Goal: Task Accomplishment & Management: Use online tool/utility

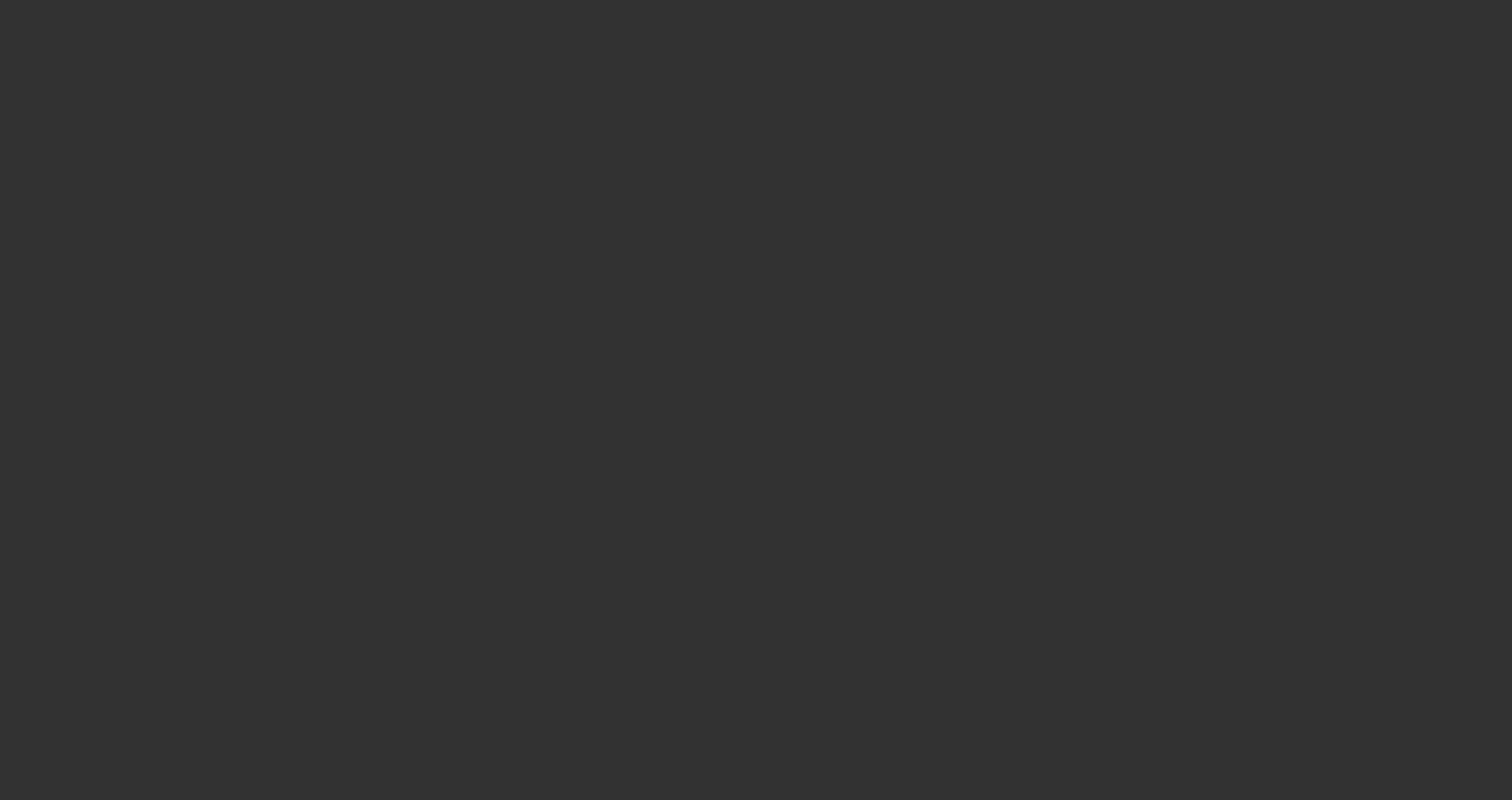
select select "4"
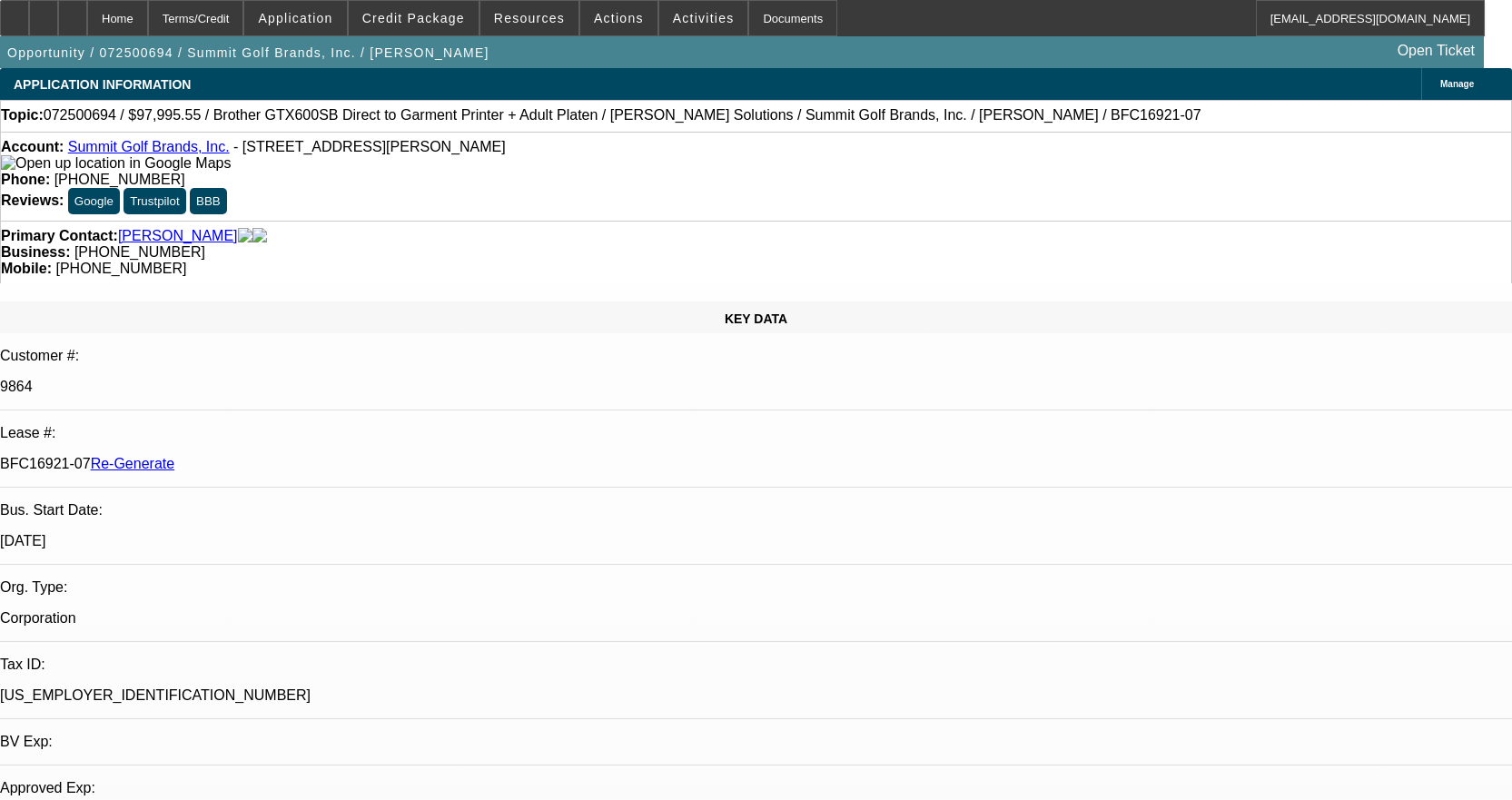
select select "0"
select select "0.1"
select select "4"
click at [778, 21] on div "Documents" at bounding box center [793, 18] width 89 height 36
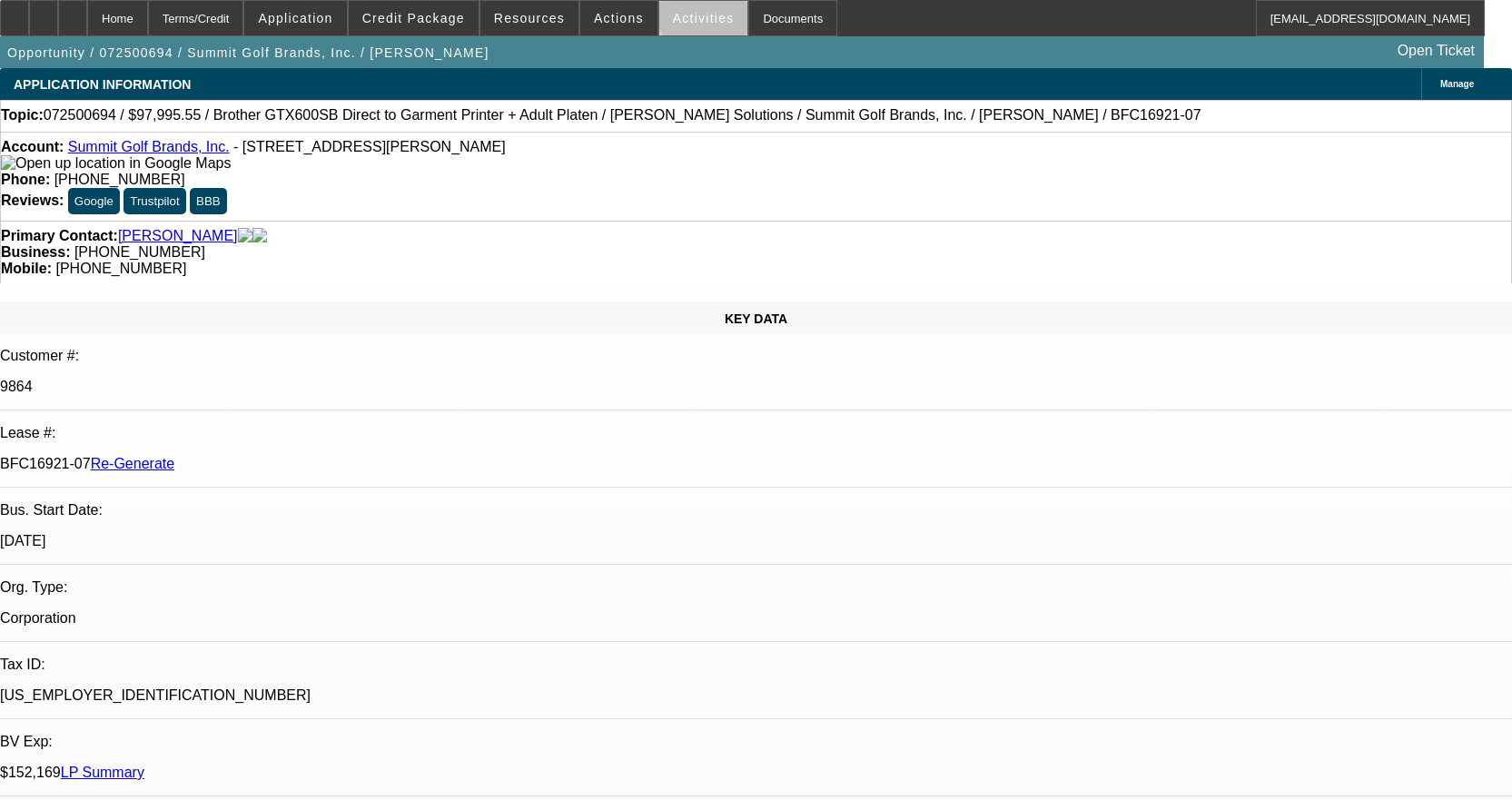
click at [703, 11] on span at bounding box center [704, 18] width 89 height 44
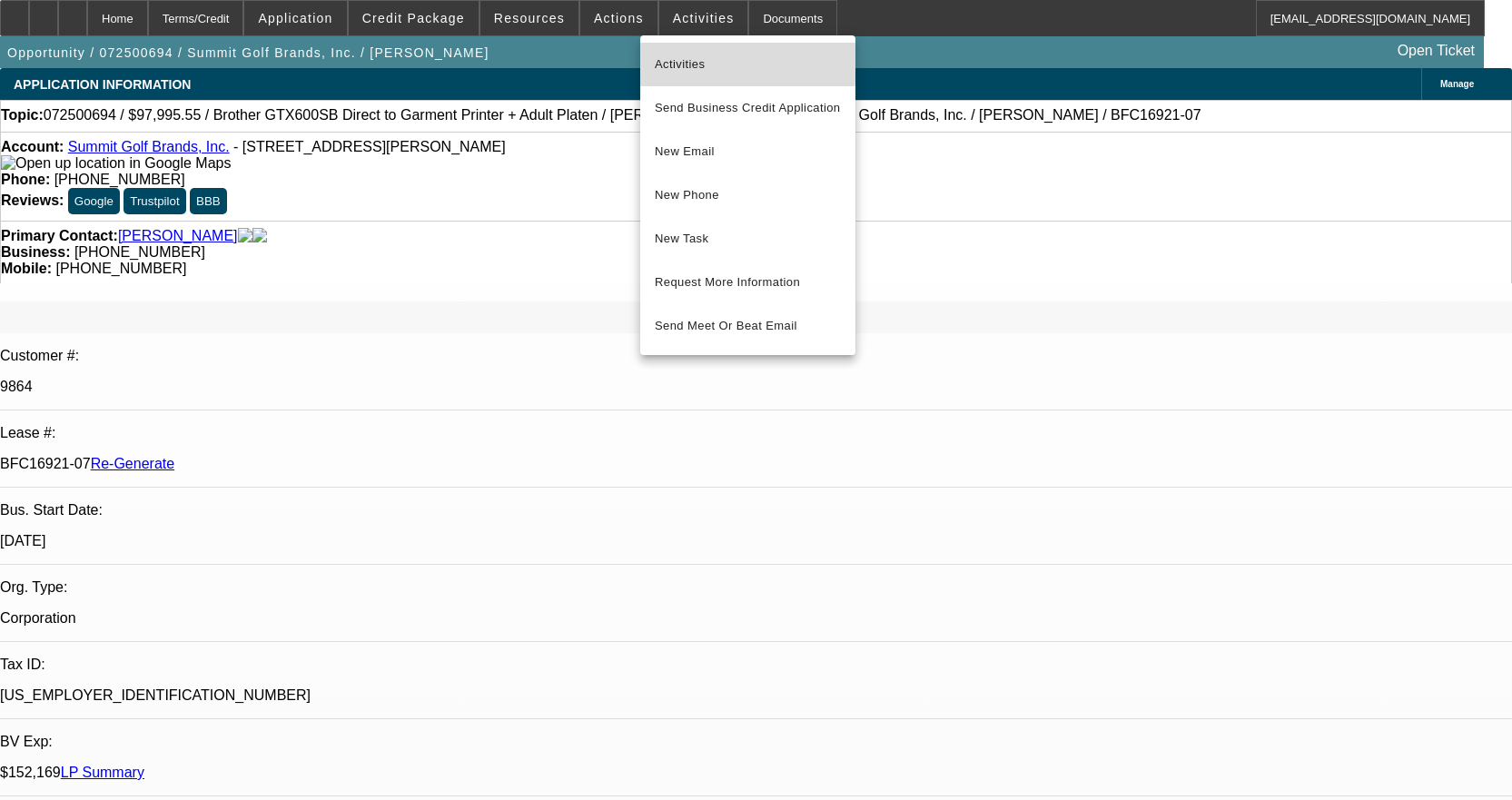
click at [715, 52] on button "Activities" at bounding box center [748, 65] width 215 height 44
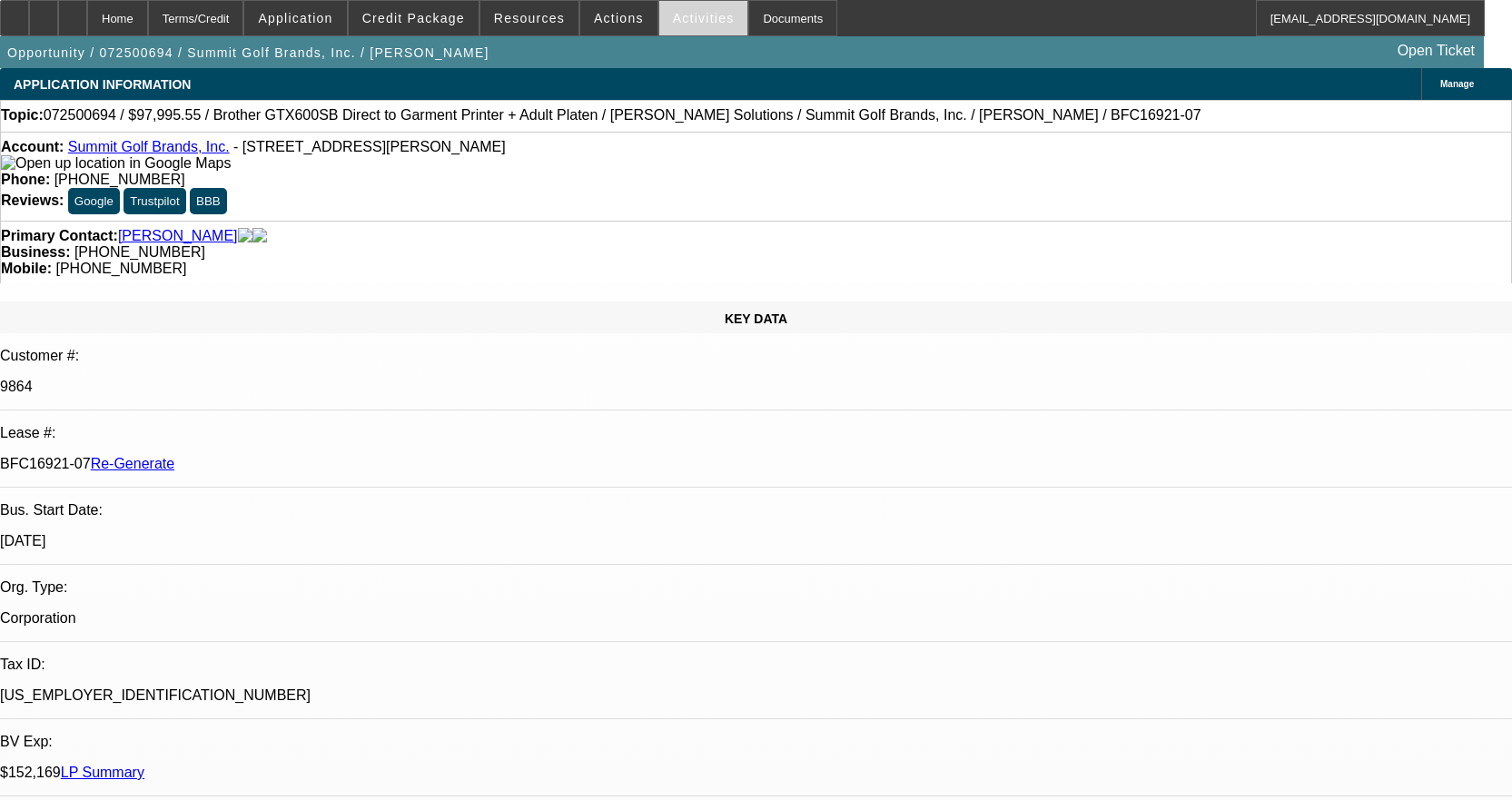
click at [690, 12] on span "Activities" at bounding box center [704, 18] width 62 height 15
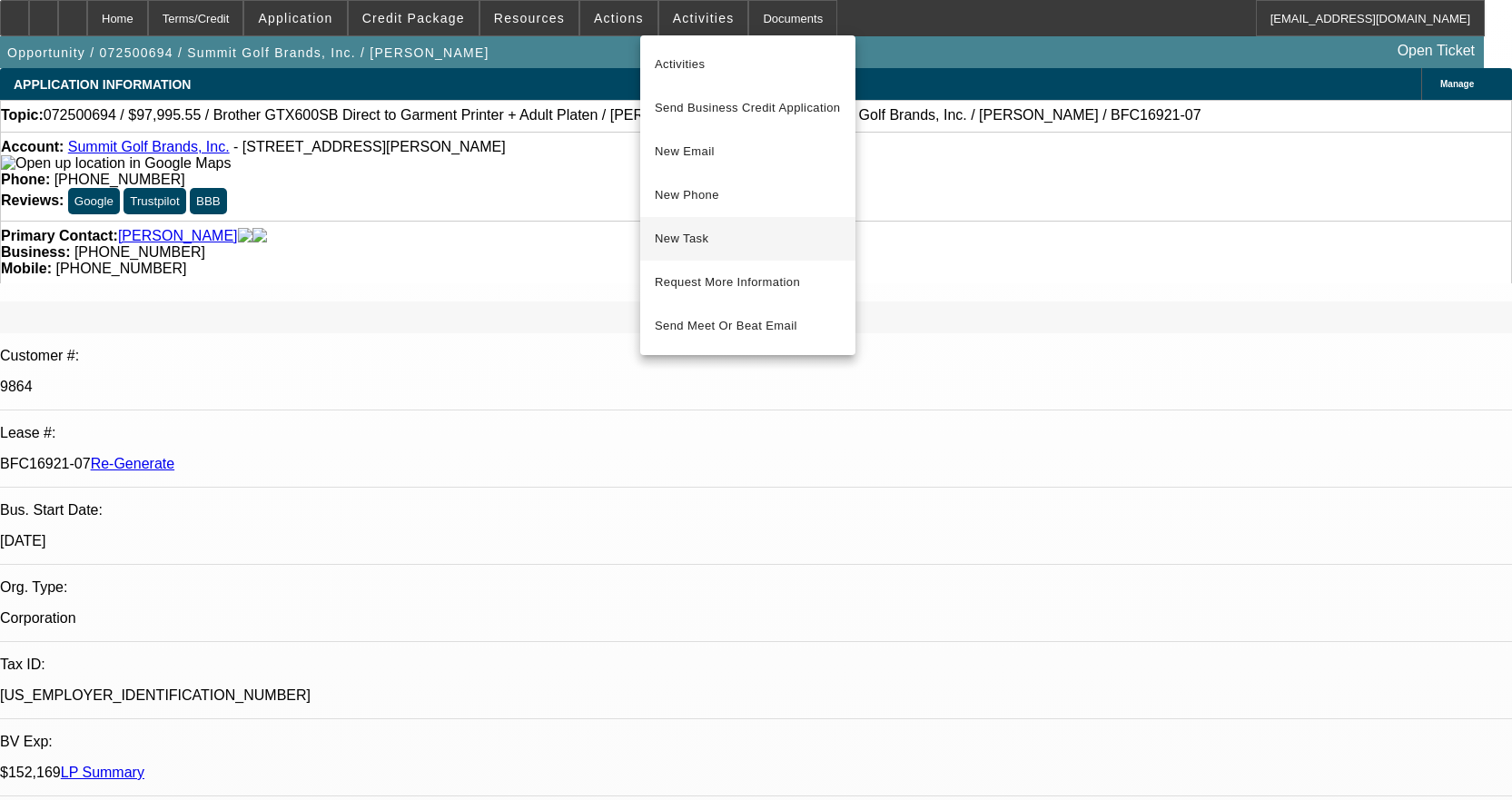
click at [730, 243] on span "New Task" at bounding box center [748, 239] width 186 height 22
